Goal: Task Accomplishment & Management: Complete application form

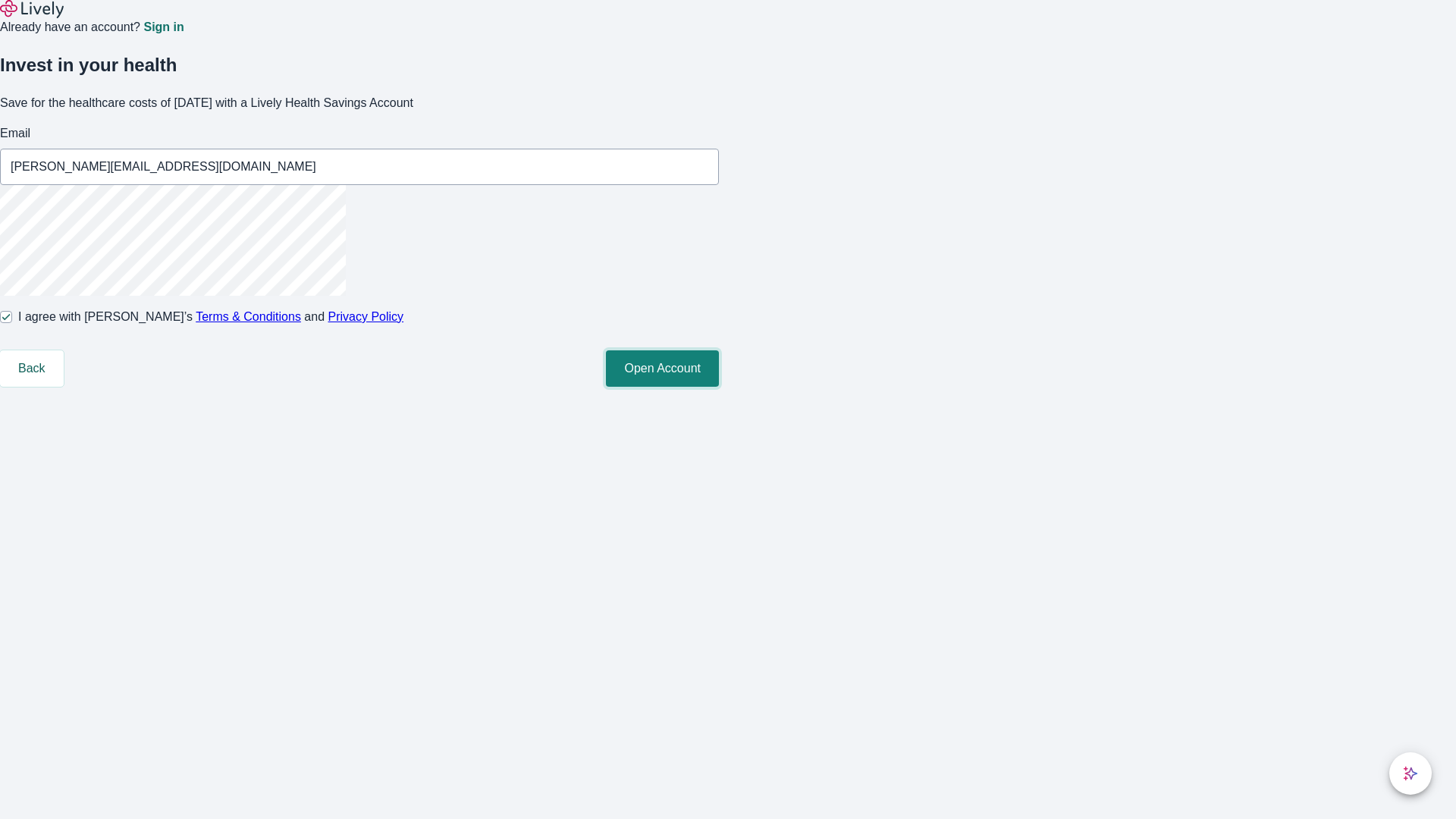
click at [719, 387] on button "Open Account" at bounding box center [662, 368] width 113 height 36
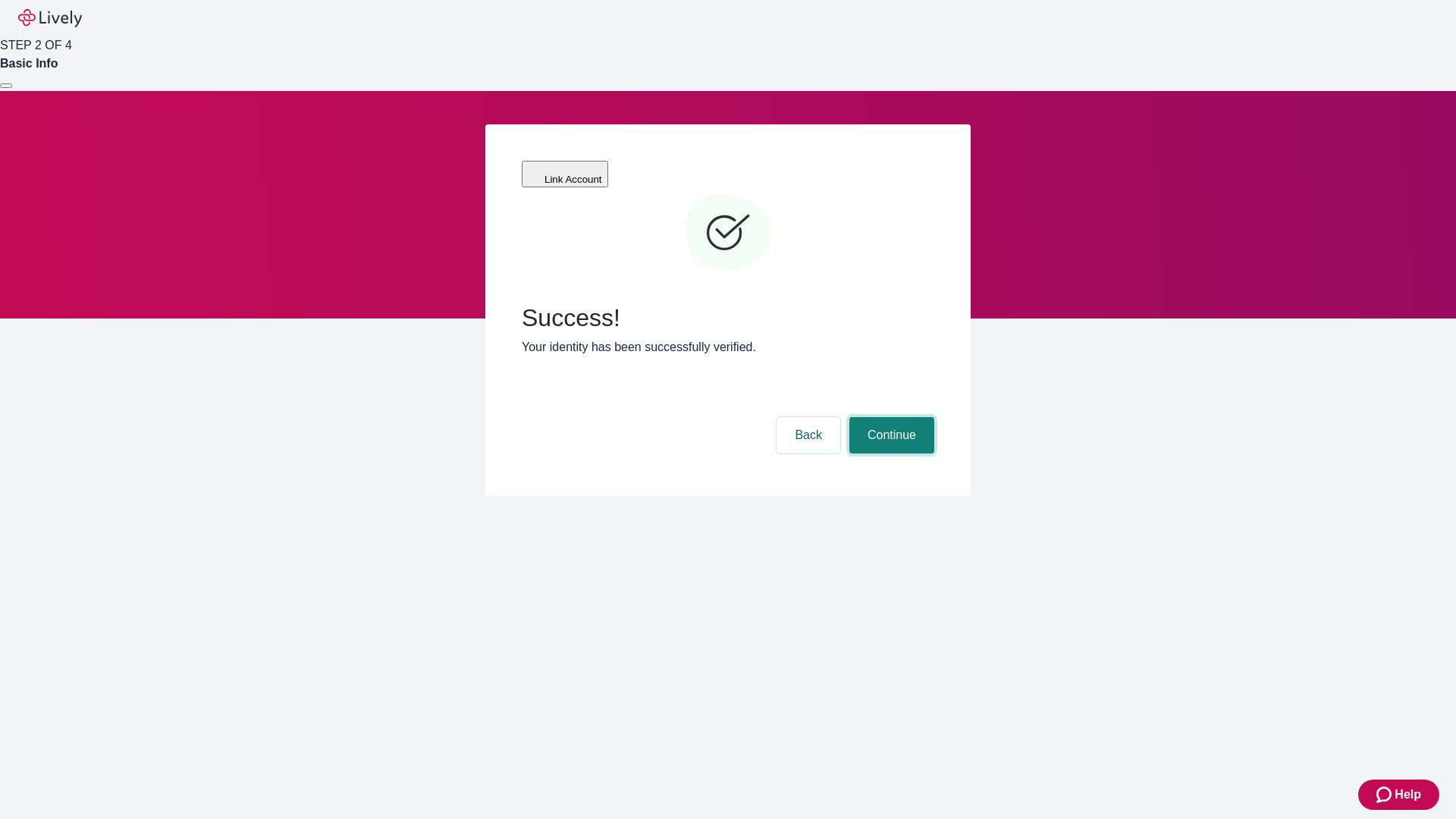
click at [890, 417] on button "Continue" at bounding box center [892, 435] width 85 height 36
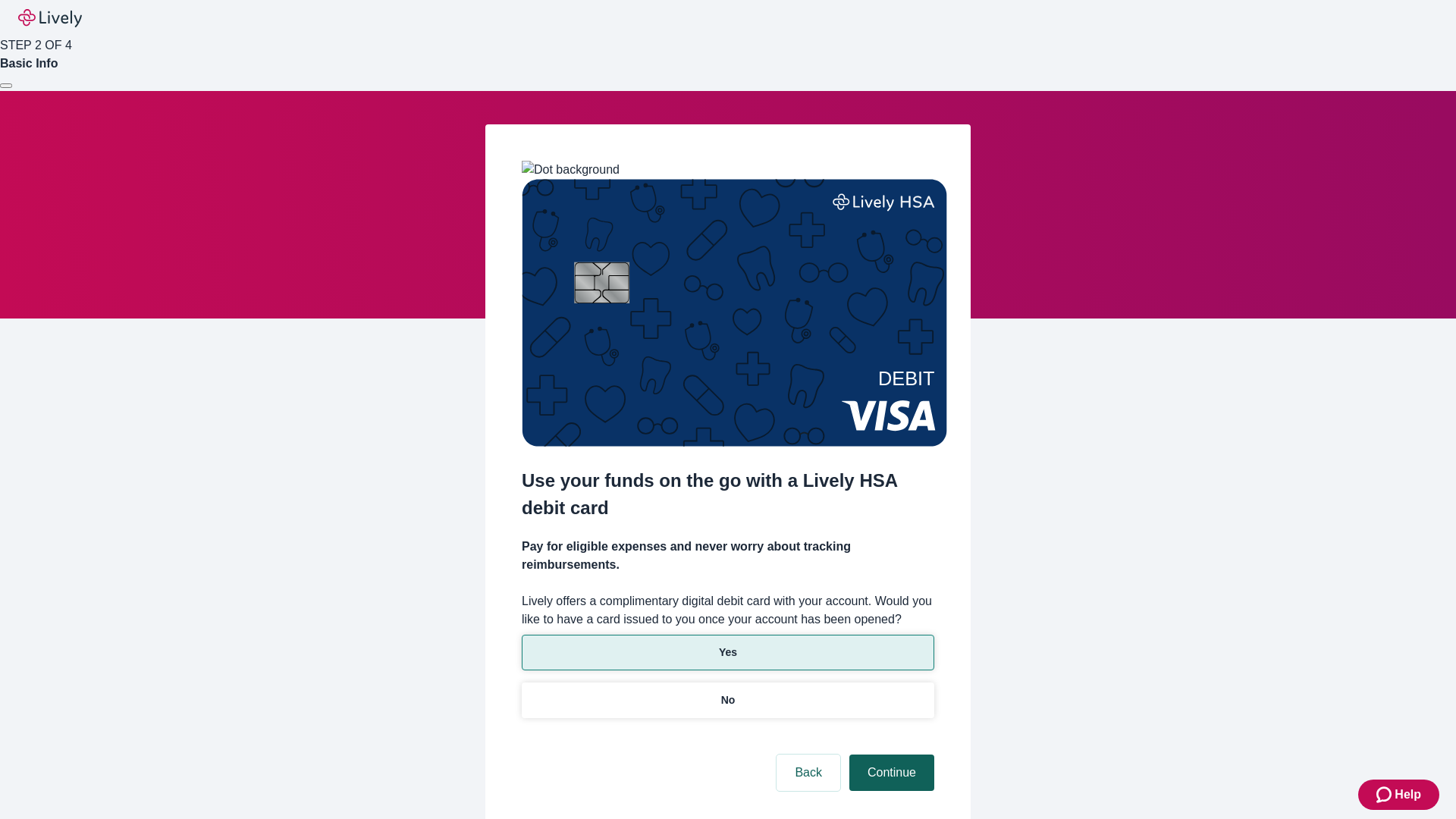
click at [728, 692] on p "No" at bounding box center [728, 700] width 14 height 16
click at [890, 755] on button "Continue" at bounding box center [892, 772] width 85 height 36
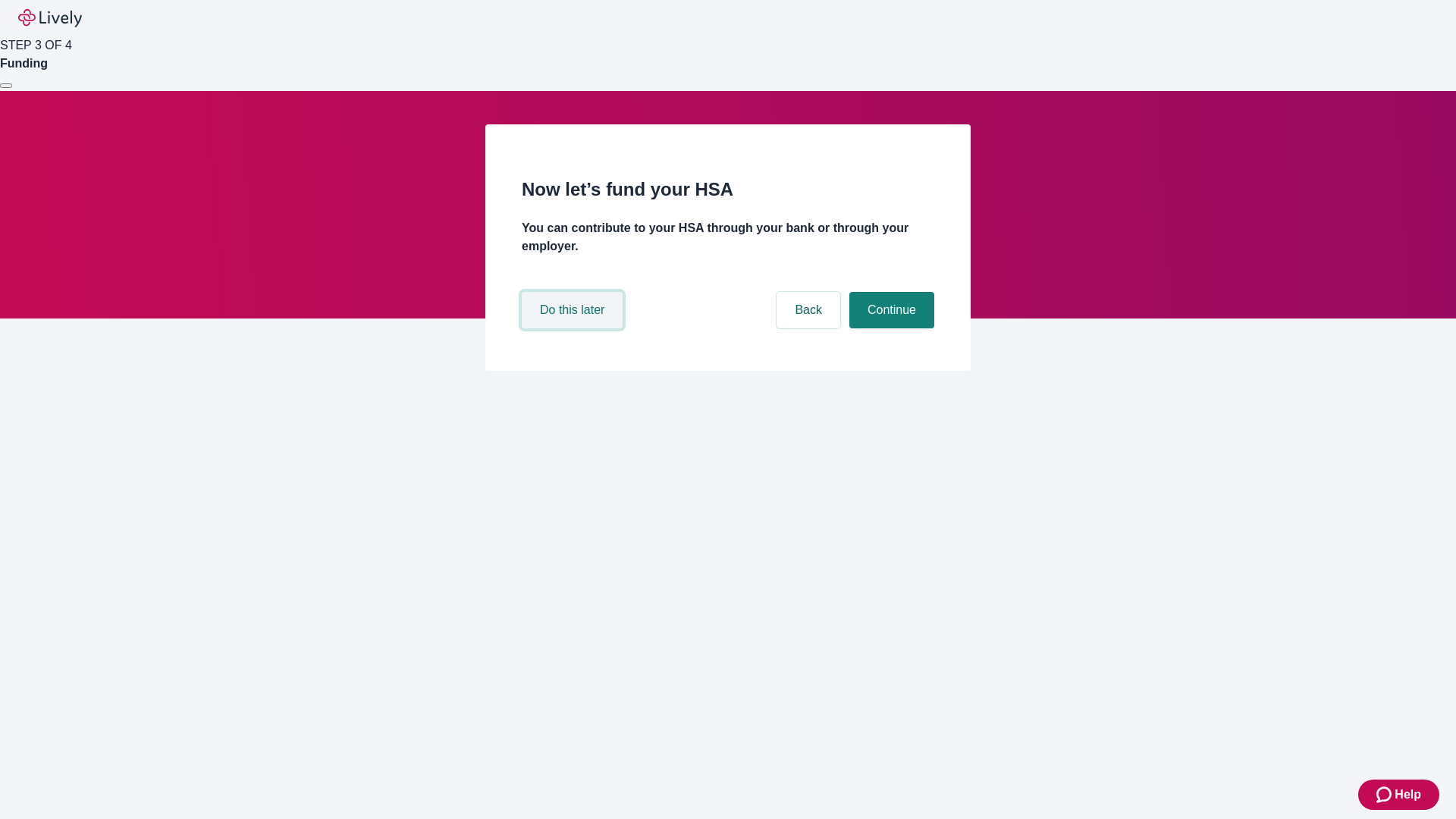
click at [574, 328] on button "Do this later" at bounding box center [572, 309] width 101 height 36
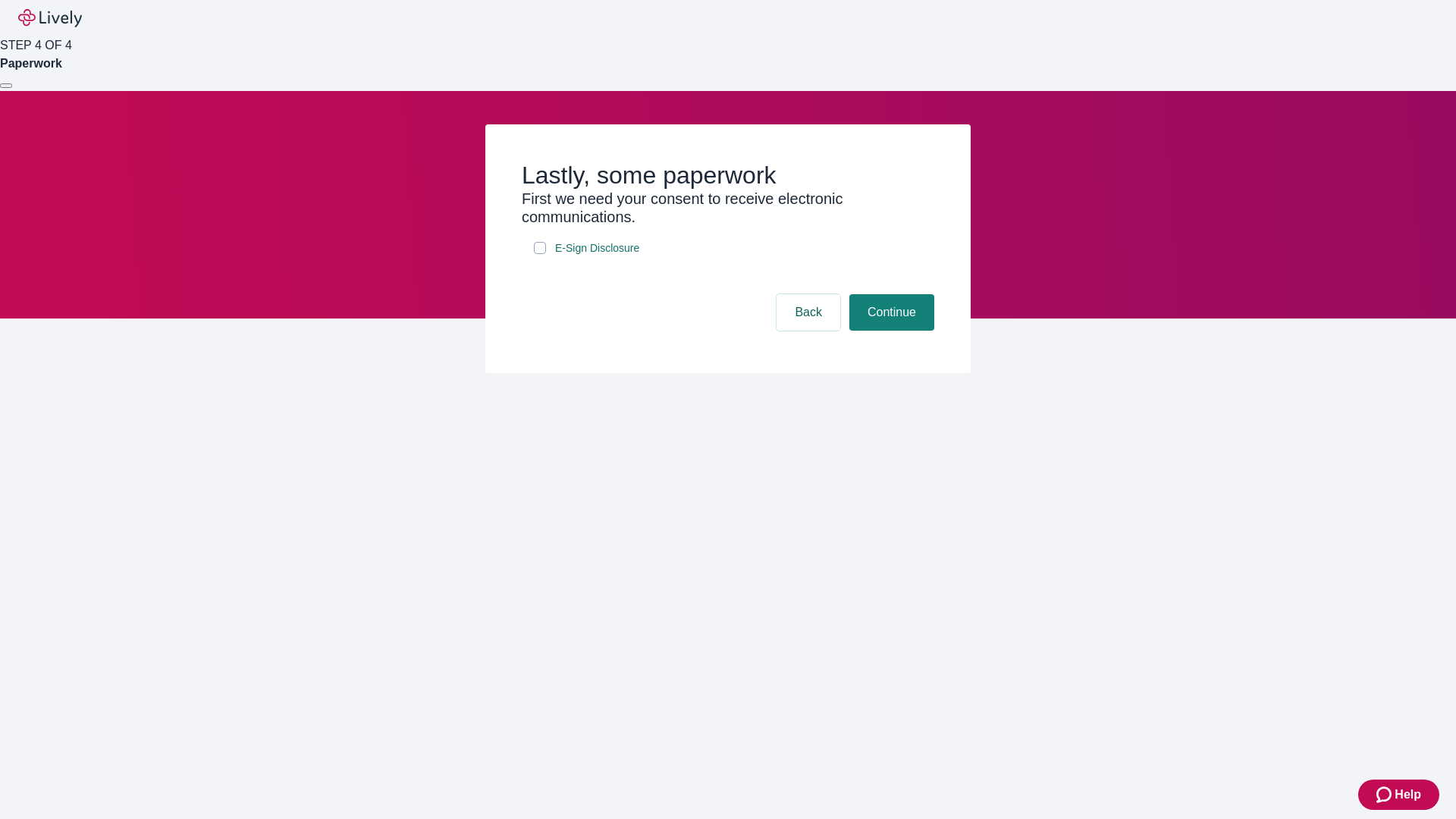
click at [540, 254] on input "E-Sign Disclosure" at bounding box center [540, 248] width 12 height 12
checkbox input "true"
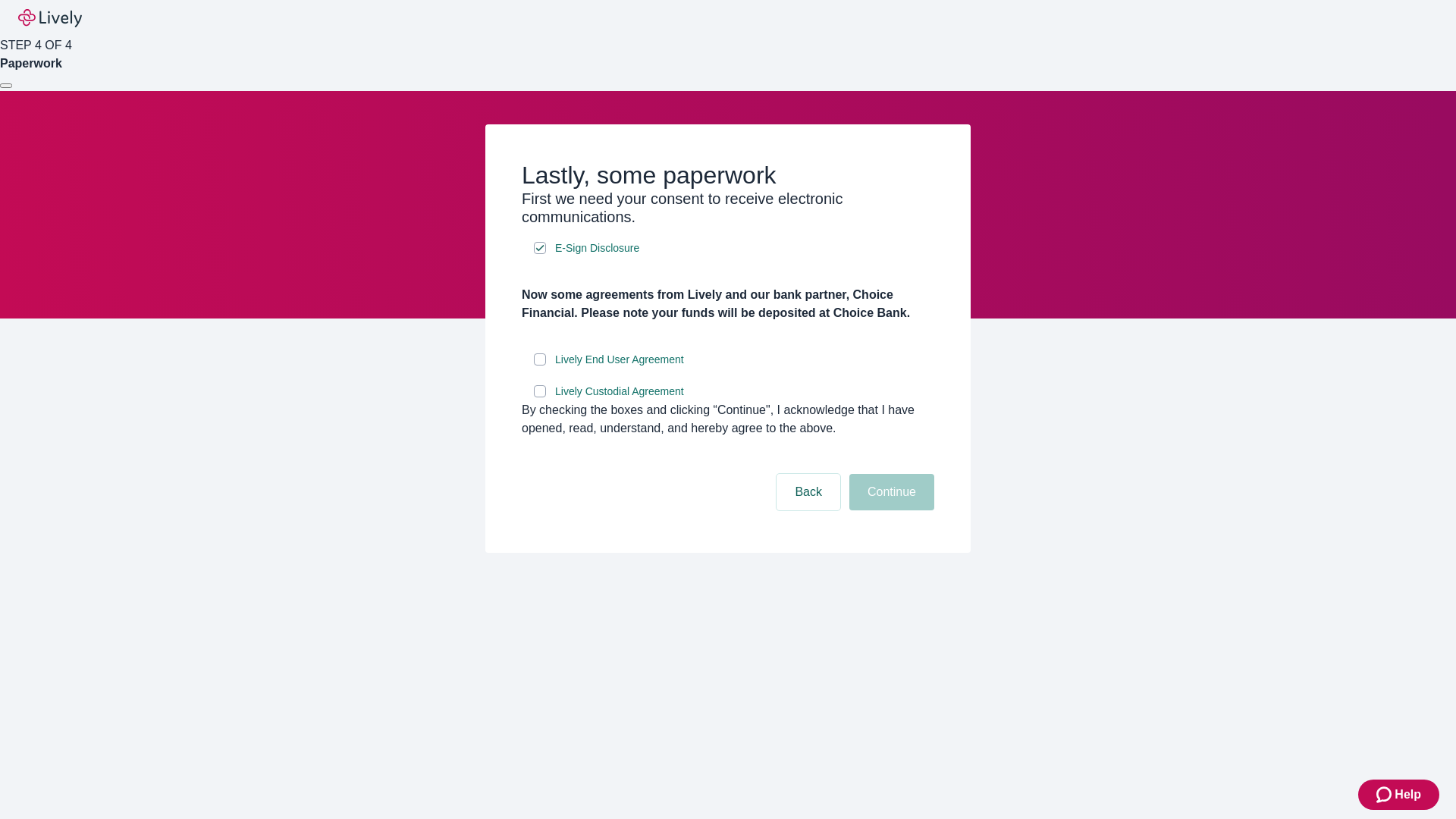
click at [540, 366] on input "Lively End User Agreement" at bounding box center [540, 360] width 12 height 12
checkbox input "true"
click at [540, 398] on input "Lively Custodial Agreement" at bounding box center [540, 391] width 12 height 12
checkbox input "true"
click at [890, 510] on button "Continue" at bounding box center [892, 491] width 85 height 36
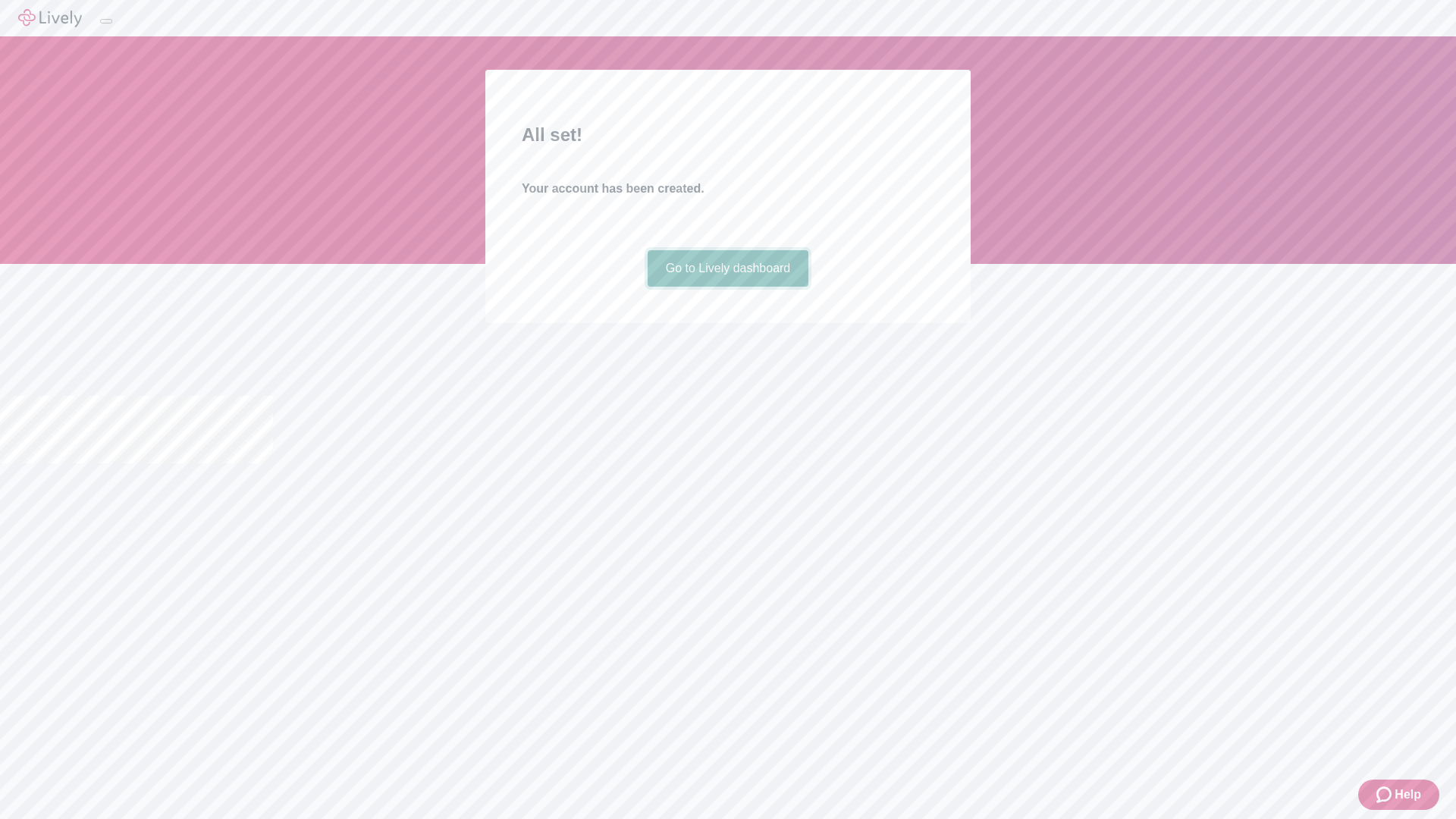
click at [728, 287] on link "Go to Lively dashboard" at bounding box center [728, 268] width 161 height 36
